Goal: Browse casually: Explore the website without a specific task or goal

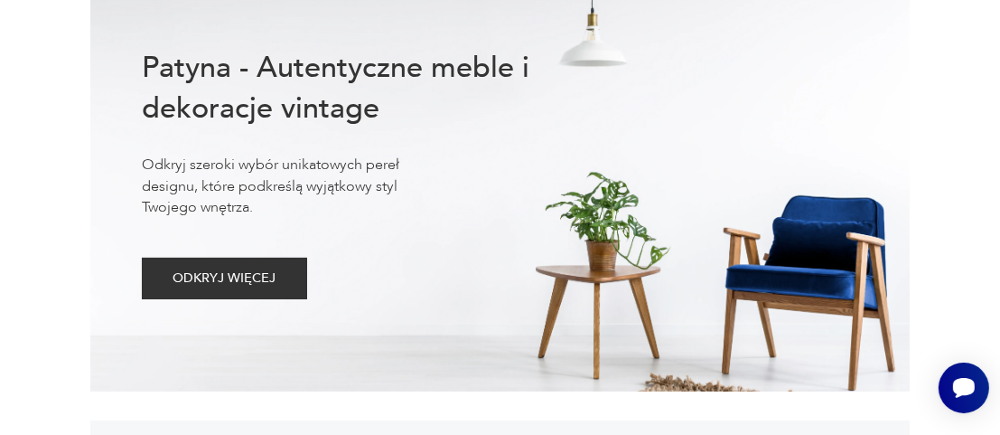
scroll to position [89, 0]
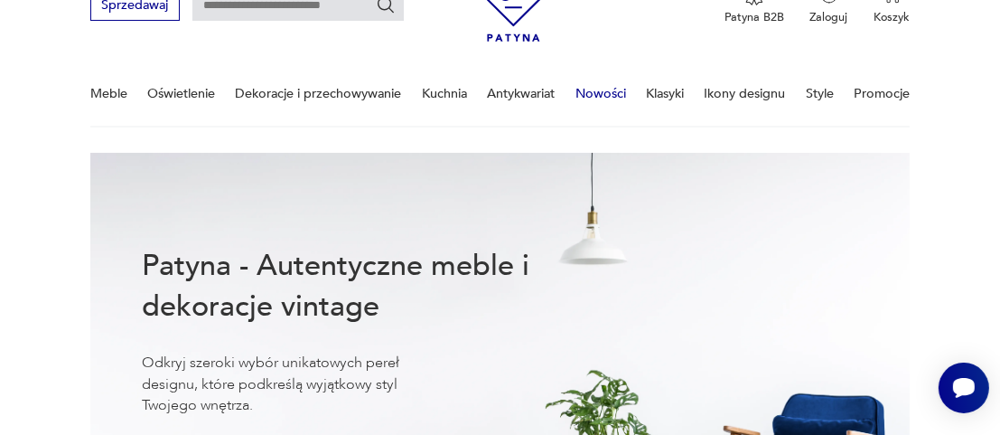
click at [610, 92] on link "Nowości" at bounding box center [600, 93] width 51 height 62
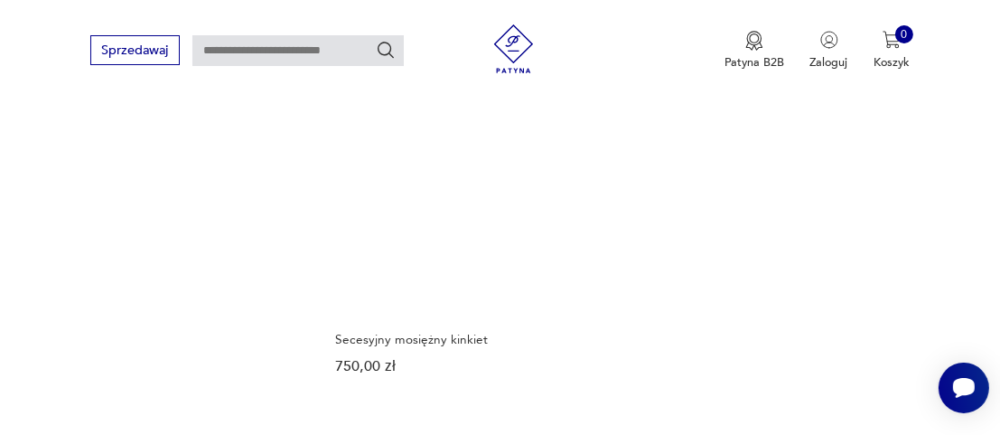
scroll to position [2227, 0]
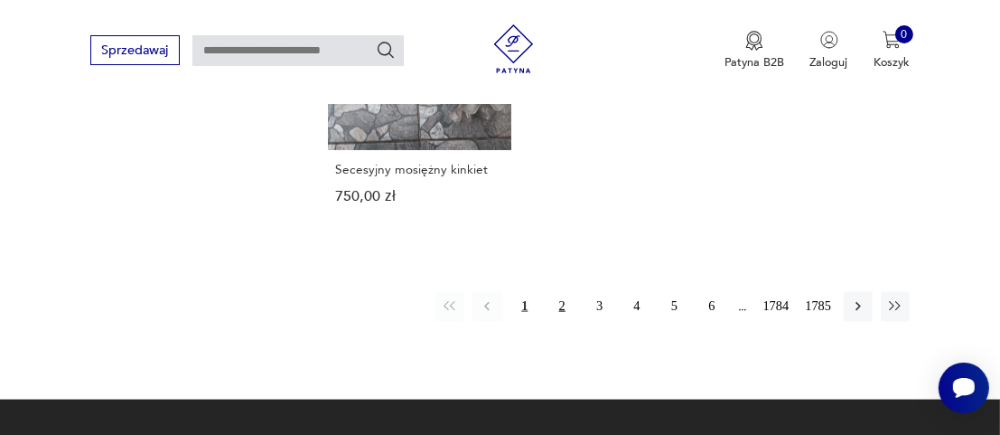
click at [563, 292] on button "2" at bounding box center [561, 306] width 29 height 29
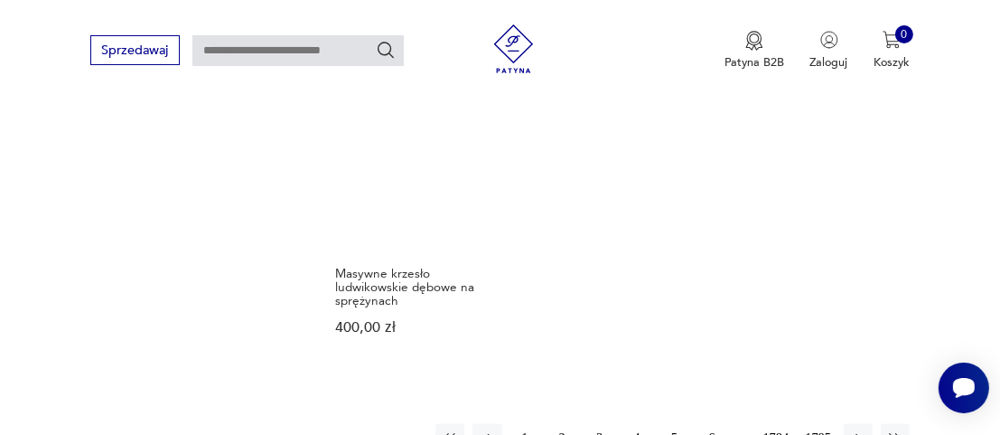
scroll to position [2093, 0]
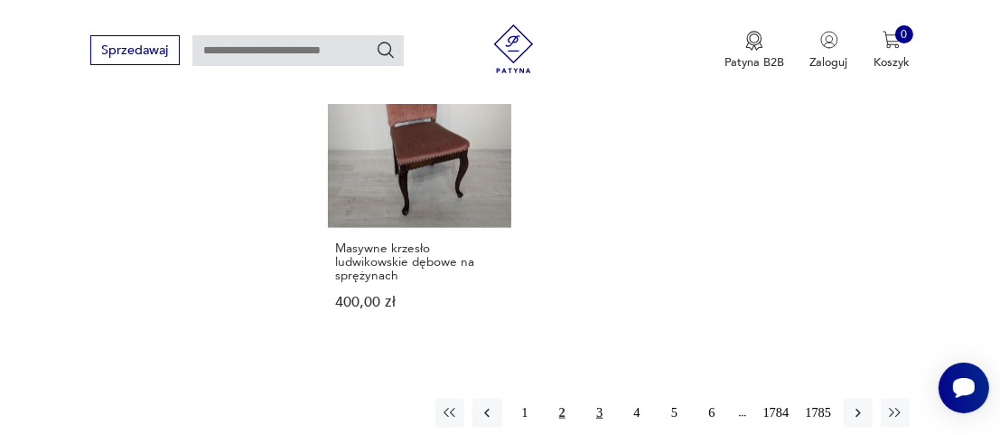
click at [599, 398] on button "3" at bounding box center [598, 412] width 29 height 29
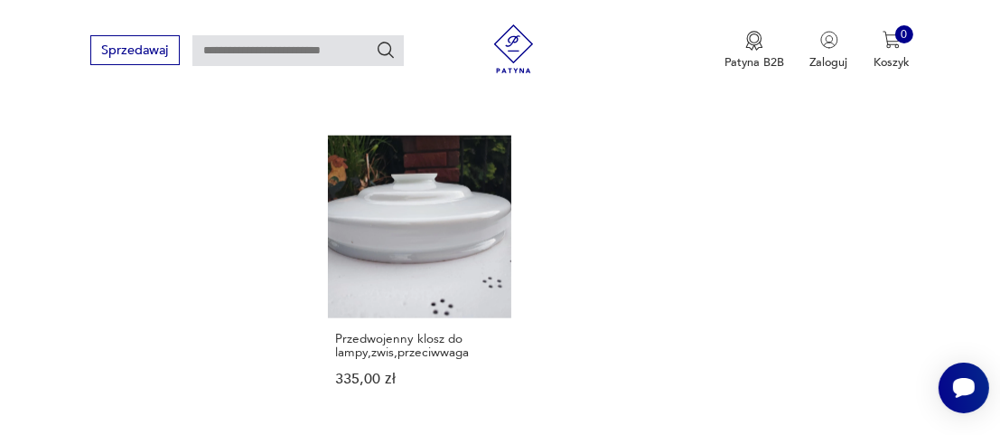
scroll to position [2184, 0]
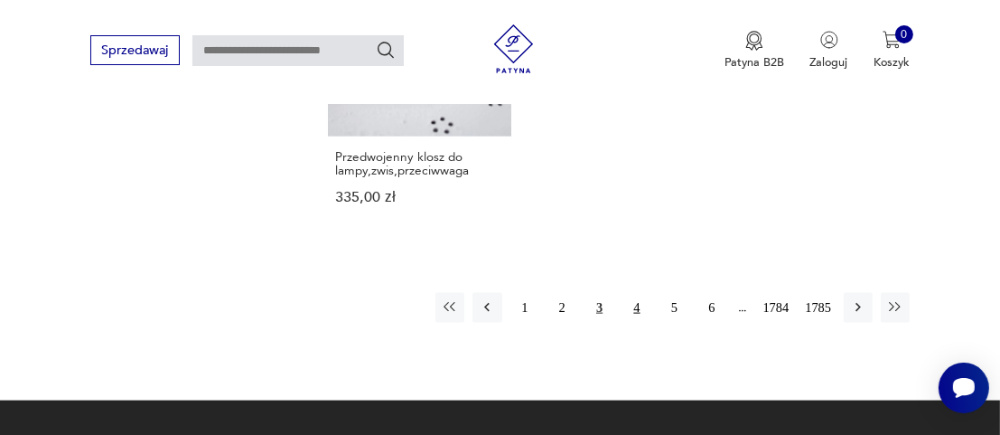
click at [643, 303] on button "4" at bounding box center [636, 307] width 29 height 29
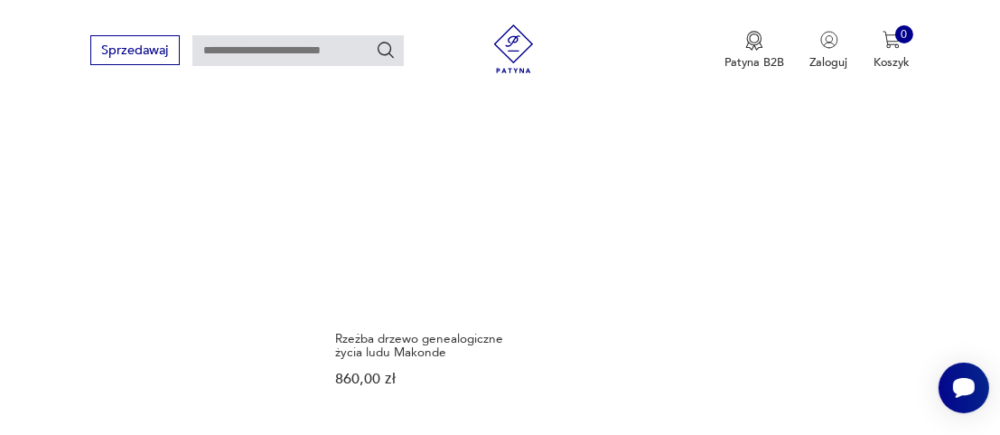
scroll to position [2093, 0]
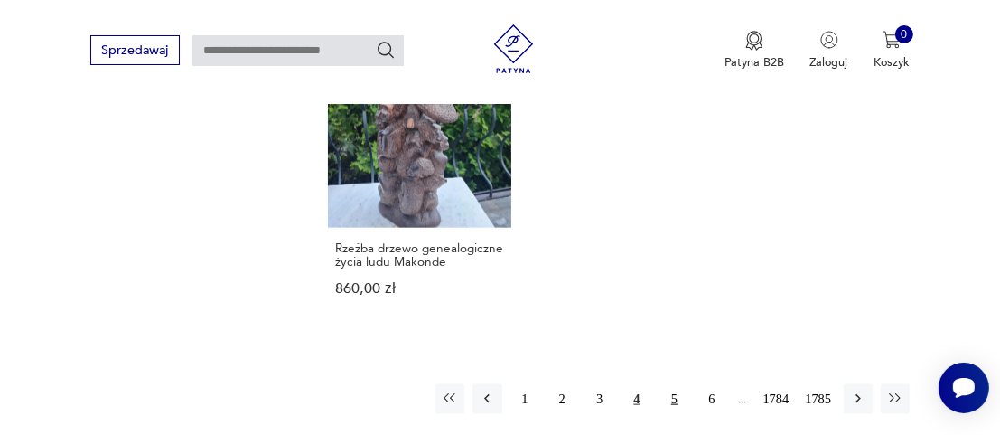
click at [678, 384] on button "5" at bounding box center [673, 398] width 29 height 29
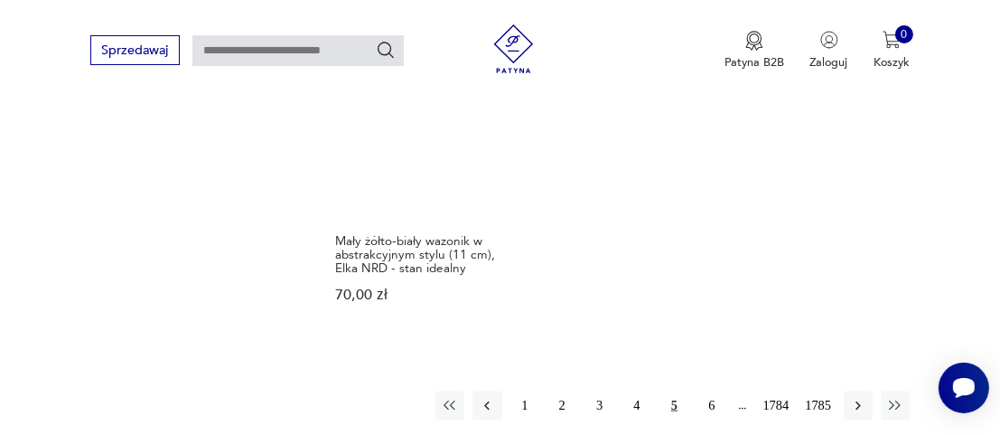
scroll to position [2274, 0]
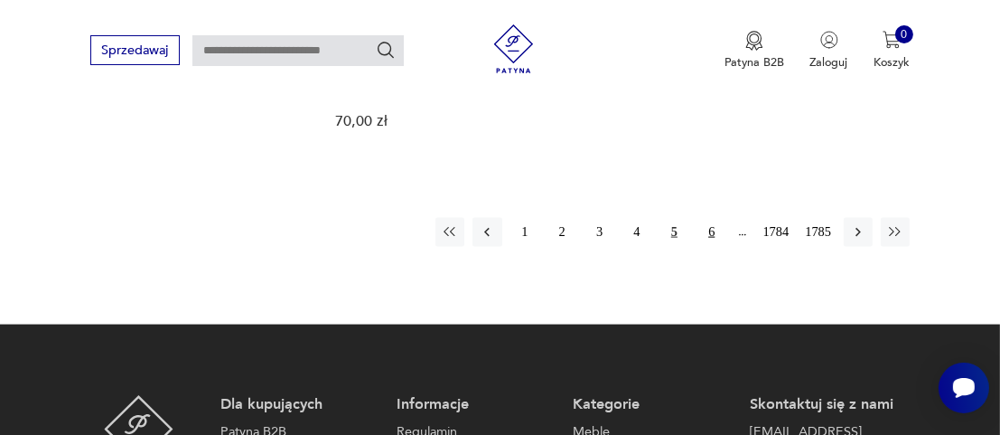
click at [715, 218] on button "6" at bounding box center [711, 232] width 29 height 29
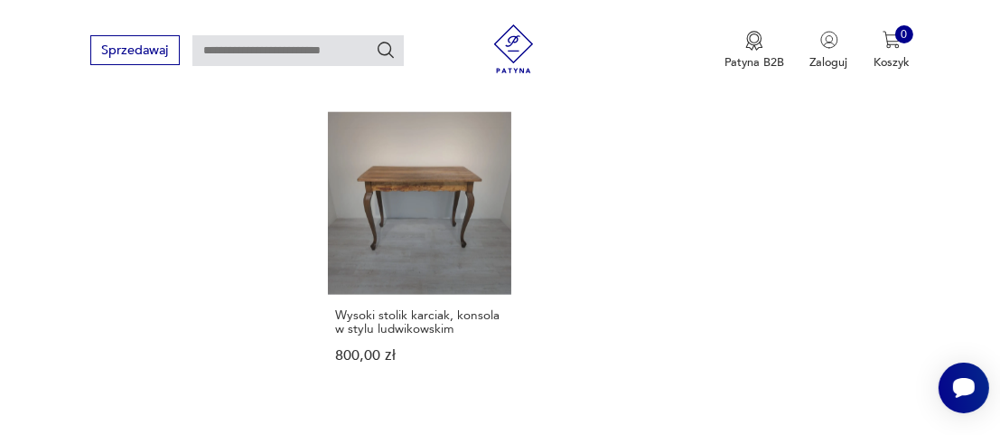
scroll to position [2093, 0]
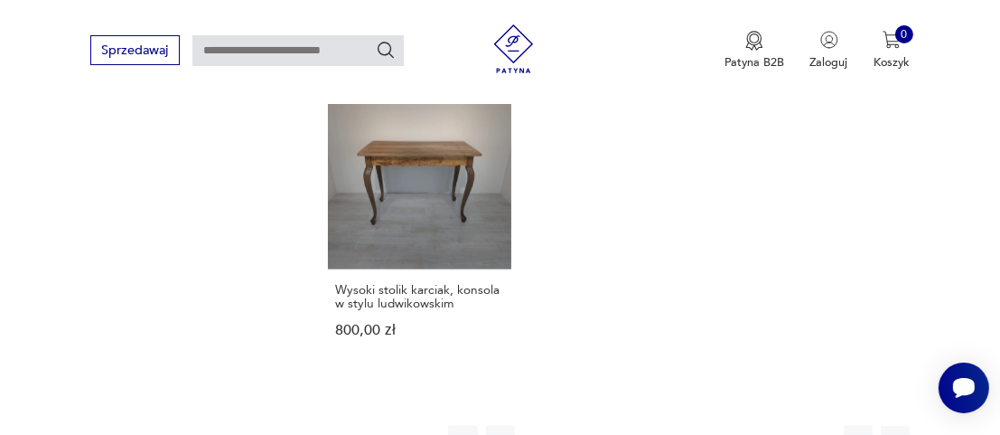
click at [708, 425] on button "7" at bounding box center [711, 439] width 29 height 29
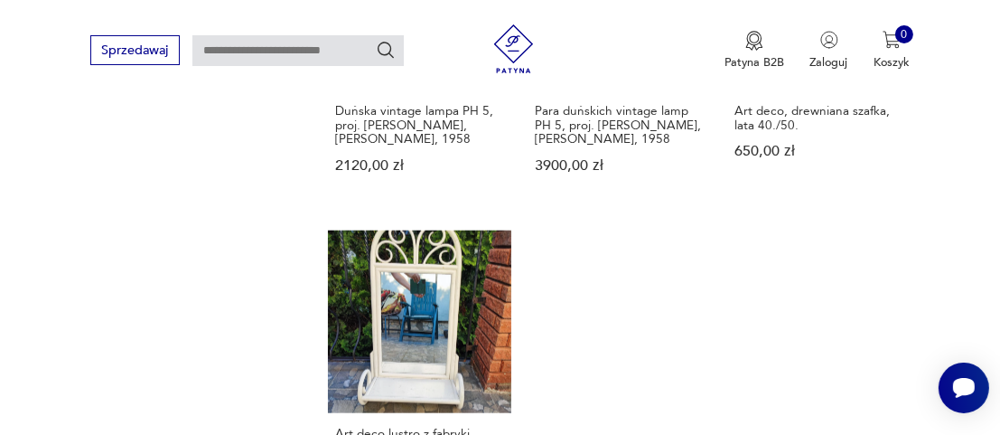
scroll to position [2093, 0]
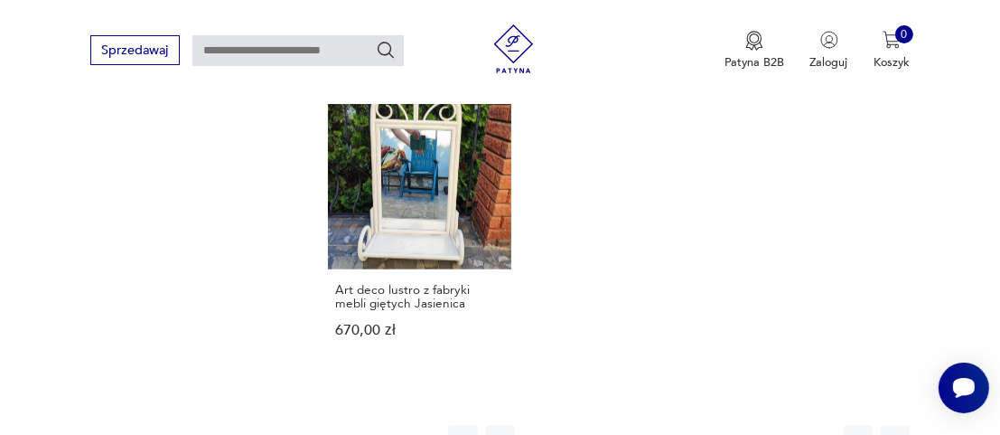
click at [715, 425] on button "8" at bounding box center [711, 439] width 29 height 29
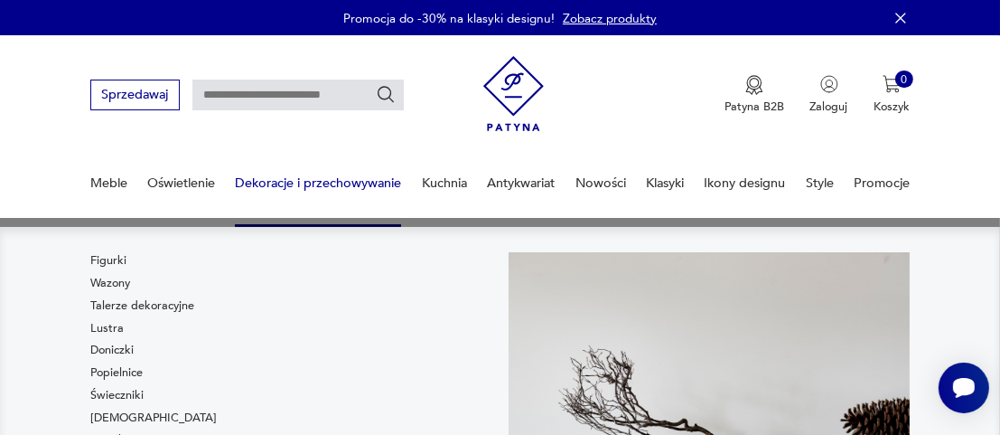
click at [272, 182] on link "Dekoracje i przechowywanie" at bounding box center [318, 183] width 166 height 62
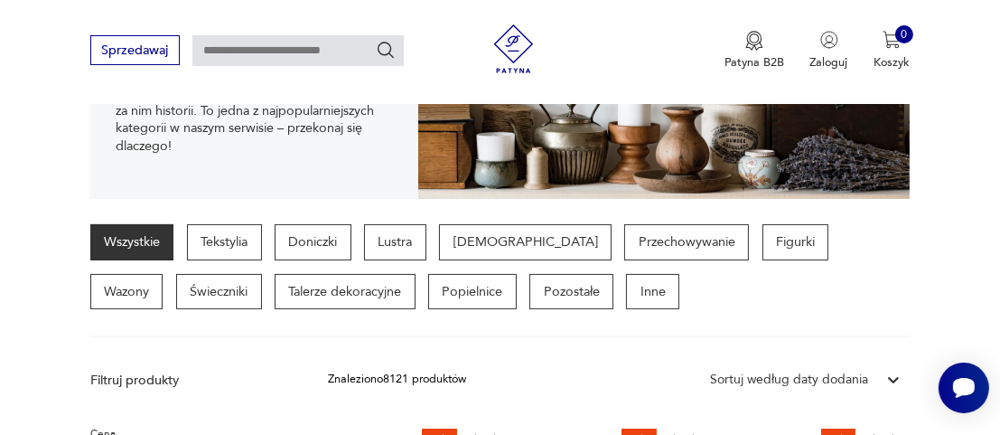
scroll to position [328, 0]
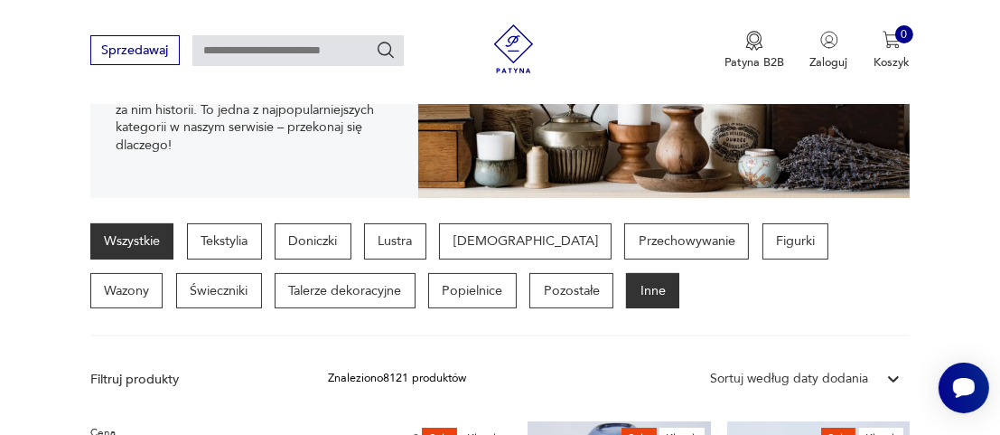
click at [626, 291] on p "Inne" at bounding box center [652, 291] width 53 height 36
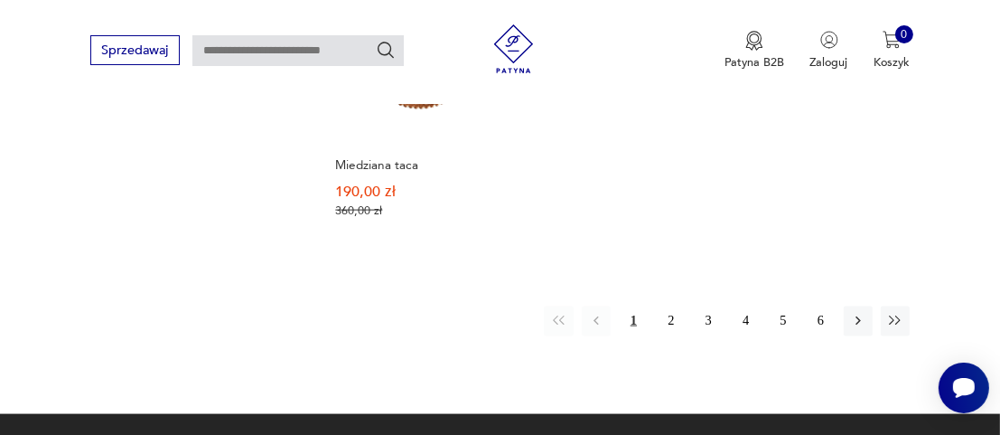
scroll to position [2405, 0]
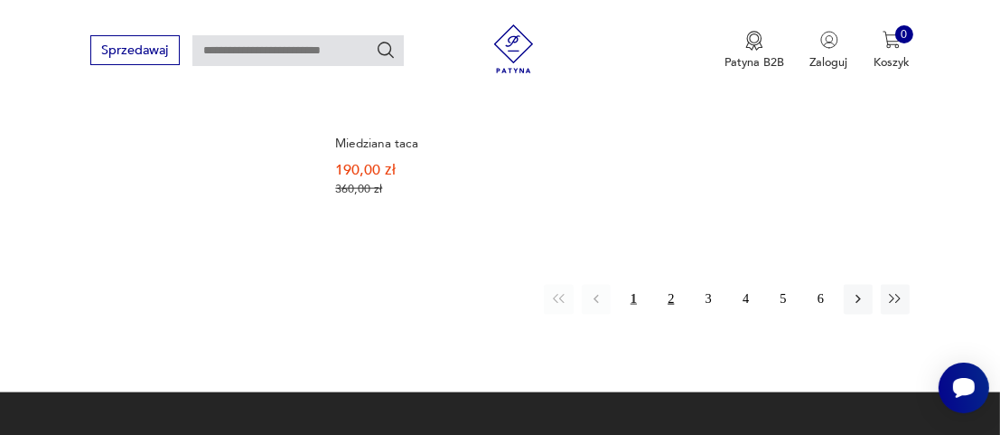
click at [668, 297] on button "2" at bounding box center [671, 299] width 29 height 29
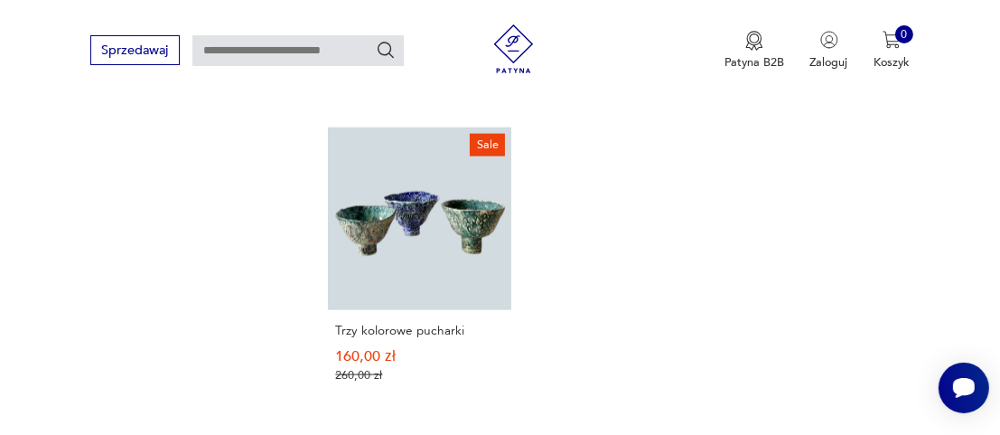
scroll to position [2405, 0]
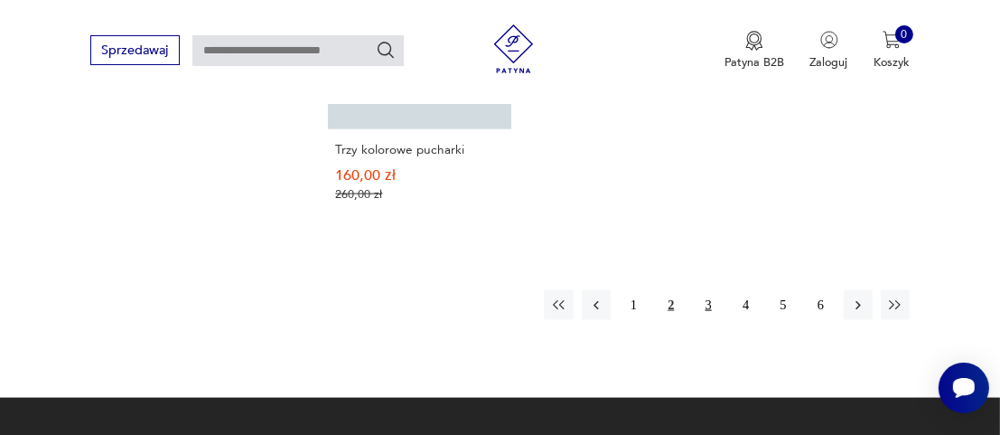
click at [709, 290] on button "3" at bounding box center [708, 304] width 29 height 29
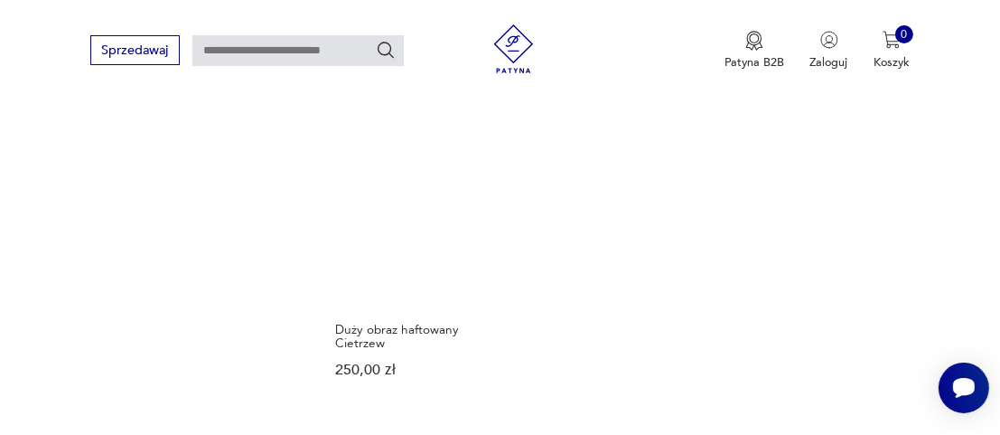
scroll to position [2405, 0]
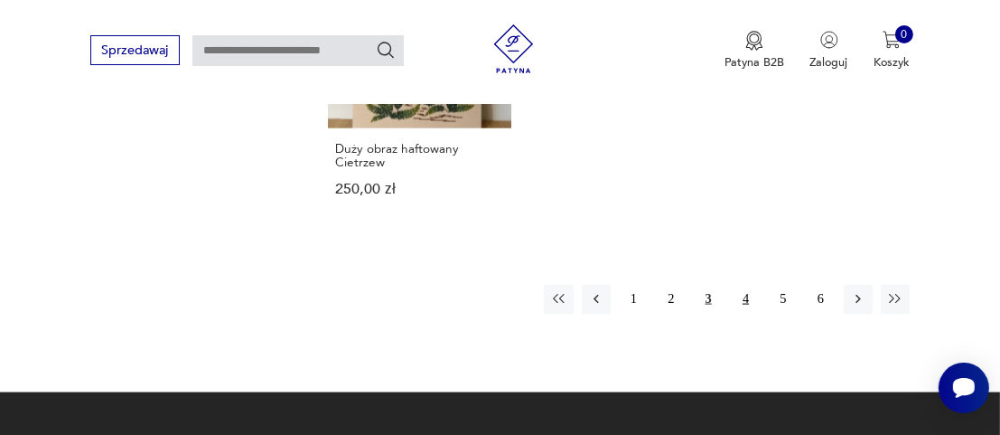
click at [747, 285] on button "4" at bounding box center [745, 299] width 29 height 29
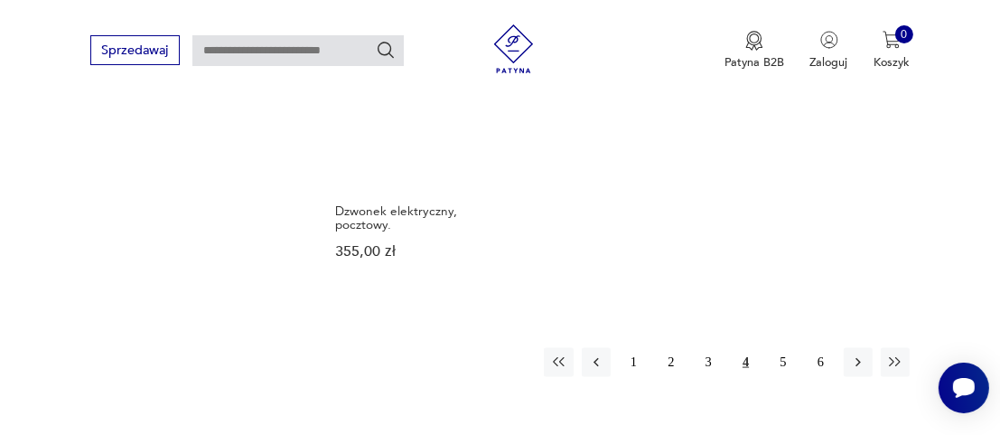
scroll to position [2405, 0]
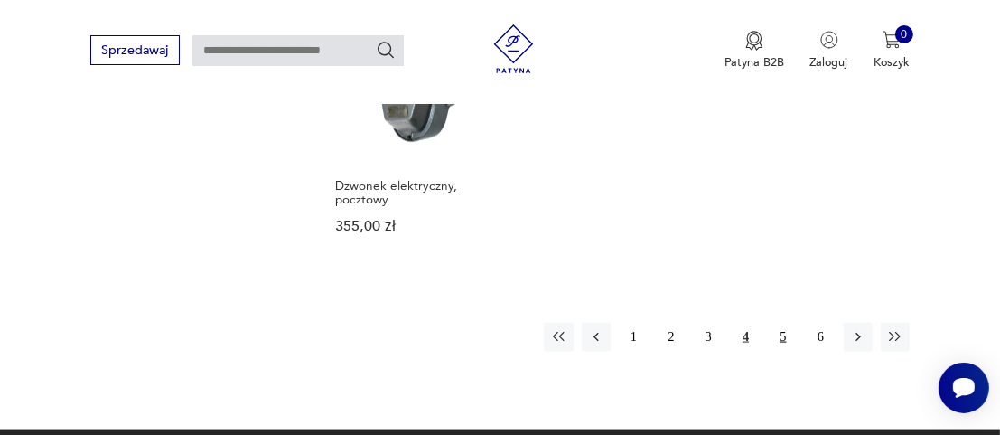
click at [782, 322] on button "5" at bounding box center [783, 336] width 29 height 29
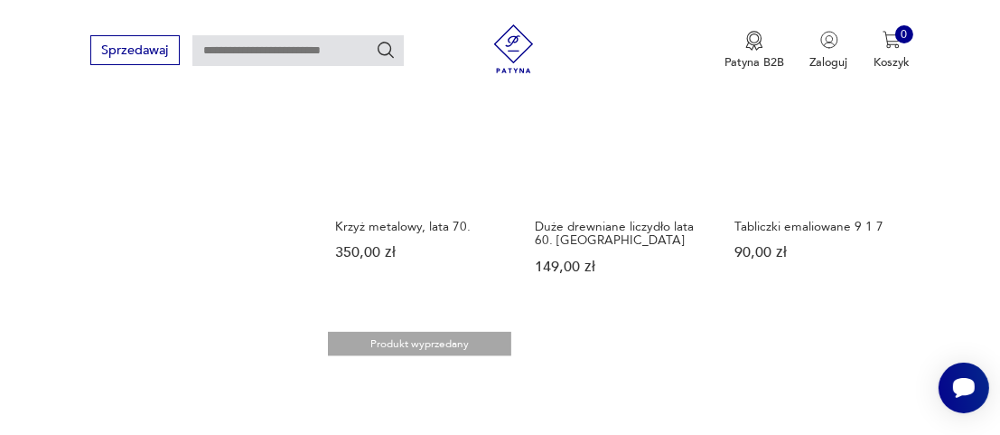
scroll to position [2043, 0]
